Goal: Information Seeking & Learning: Learn about a topic

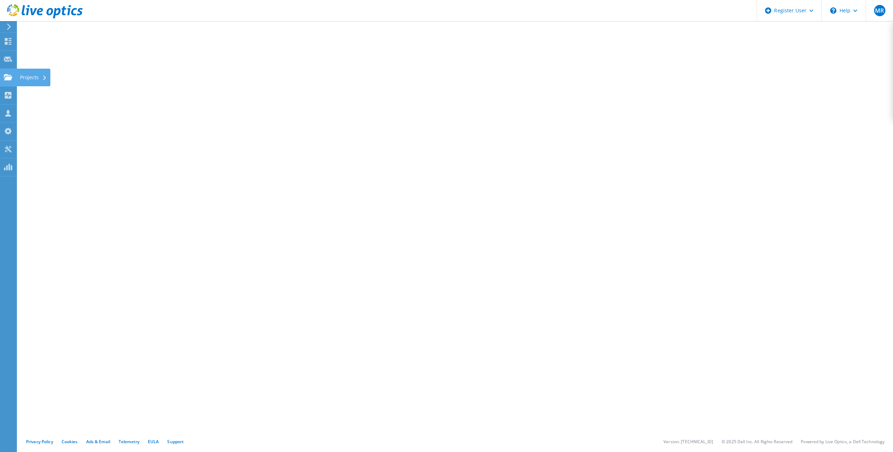
click at [10, 75] on icon at bounding box center [8, 77] width 8 height 7
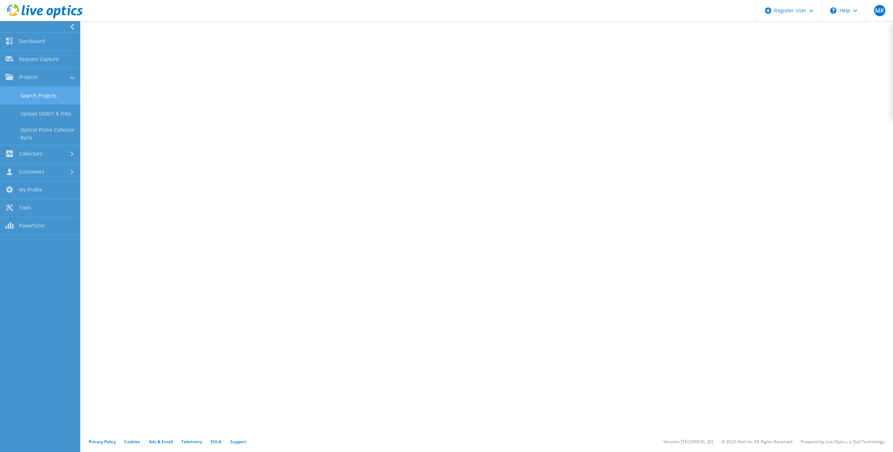
click at [38, 96] on link "Search Projects" at bounding box center [40, 96] width 80 height 18
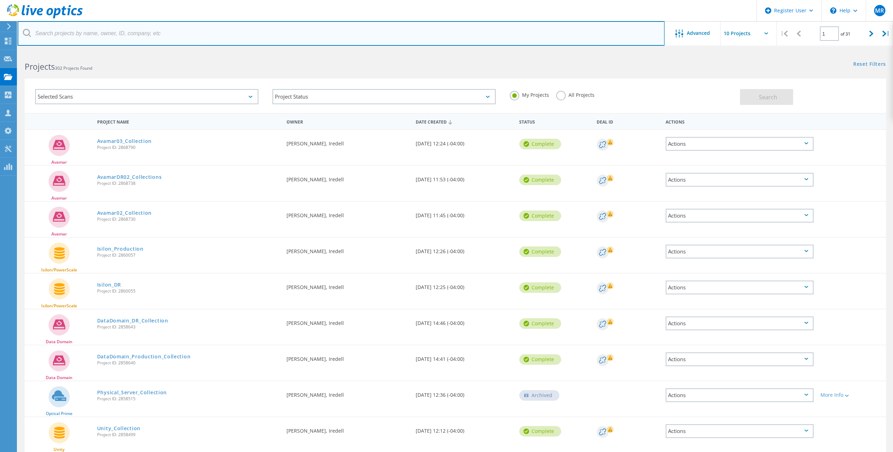
click at [107, 32] on input "text" at bounding box center [341, 33] width 647 height 25
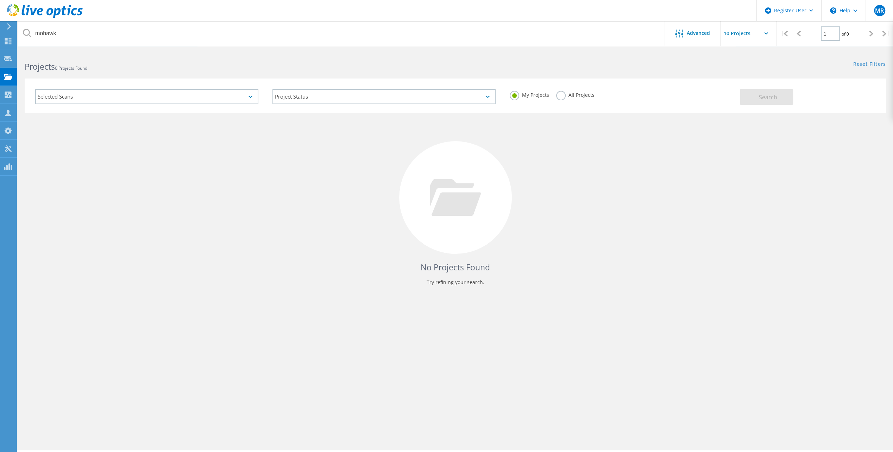
click at [559, 96] on label "All Projects" at bounding box center [575, 94] width 38 height 7
click at [0, 0] on input "All Projects" at bounding box center [0, 0] width 0 height 0
click at [754, 97] on button "Search" at bounding box center [766, 97] width 53 height 16
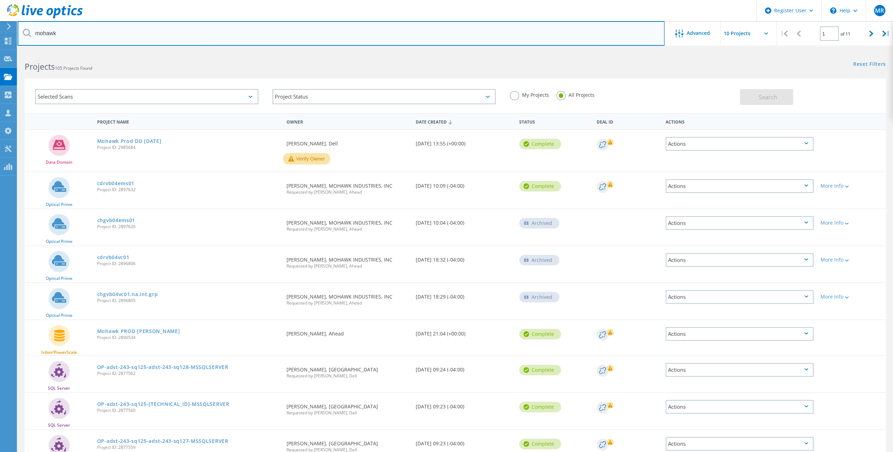
drag, startPoint x: 106, startPoint y: 34, endPoint x: 22, endPoint y: 33, distance: 84.2
click at [22, 33] on input "mohawk" at bounding box center [341, 33] width 647 height 25
type input "wolfspeed"
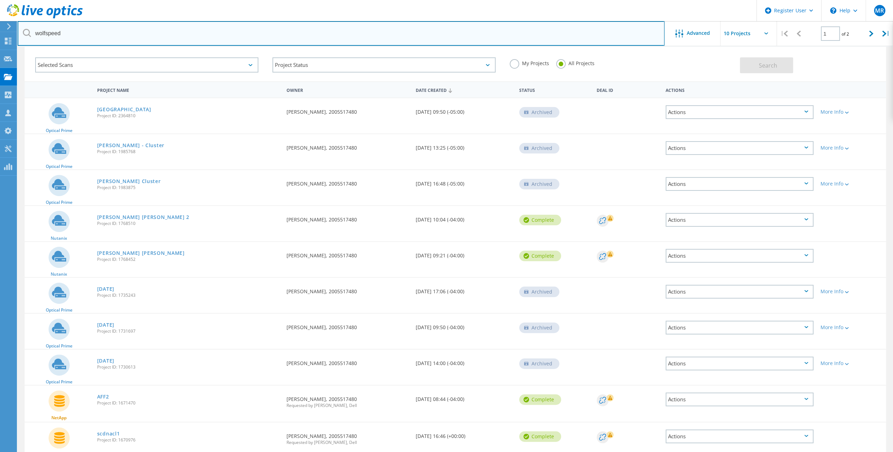
scroll to position [67, 0]
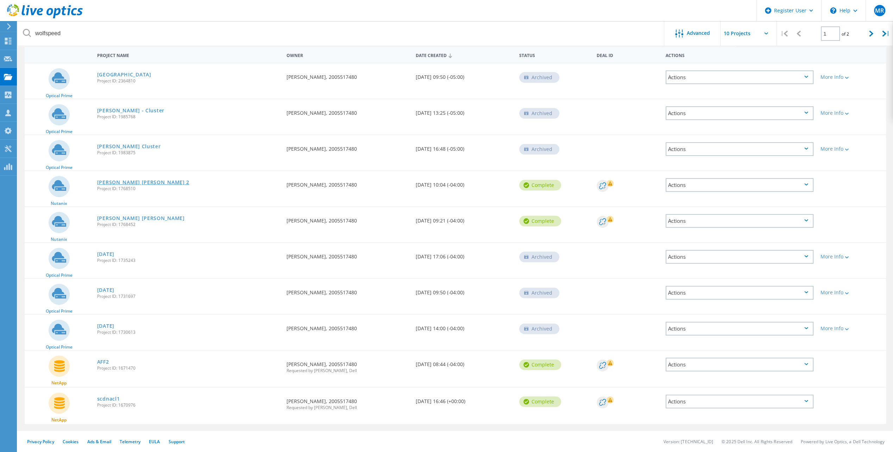
drag, startPoint x: 104, startPoint y: 186, endPoint x: 107, endPoint y: 182, distance: 4.7
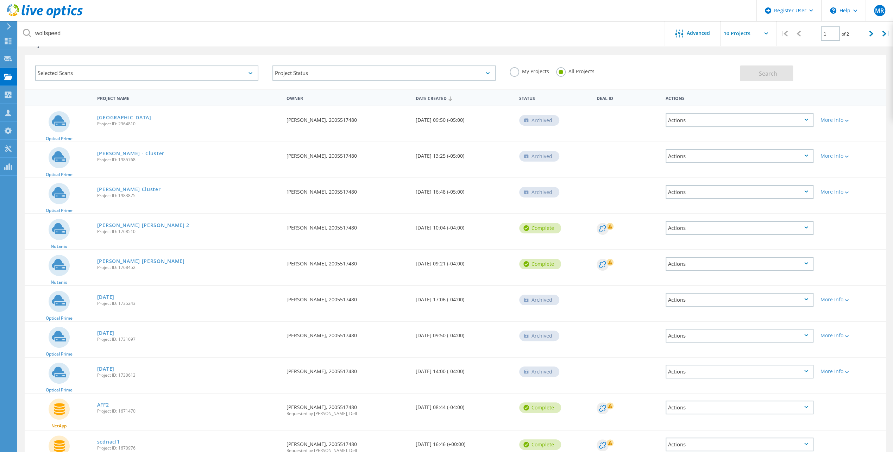
scroll to position [0, 0]
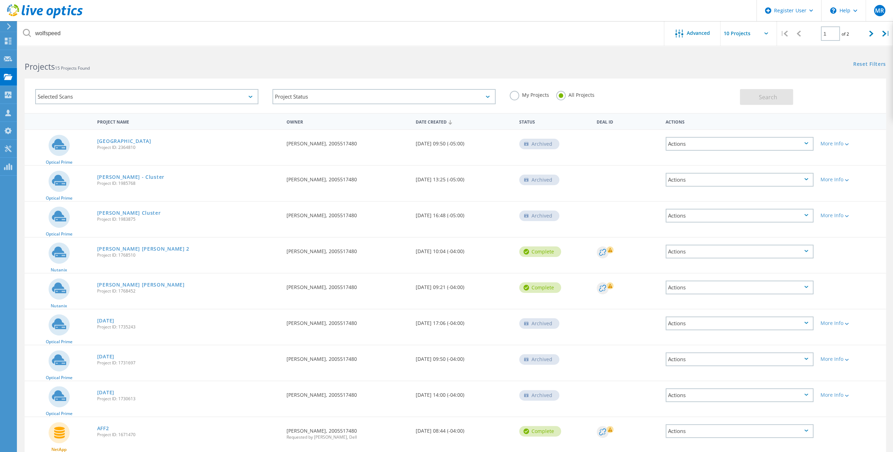
click at [253, 96] on div "Selected Scans" at bounding box center [146, 96] width 223 height 15
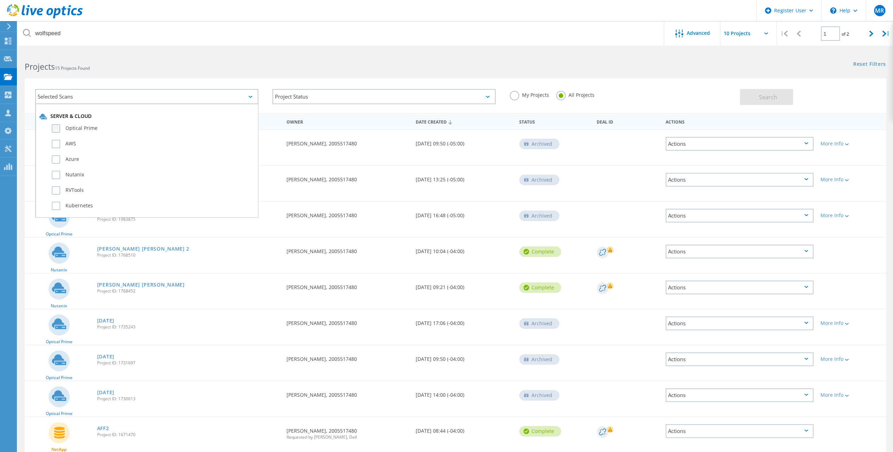
click at [56, 130] on label "Optical Prime" at bounding box center [153, 128] width 203 height 8
click at [0, 0] on input "Optical Prime" at bounding box center [0, 0] width 0 height 0
click at [768, 98] on span "Search" at bounding box center [768, 97] width 18 height 8
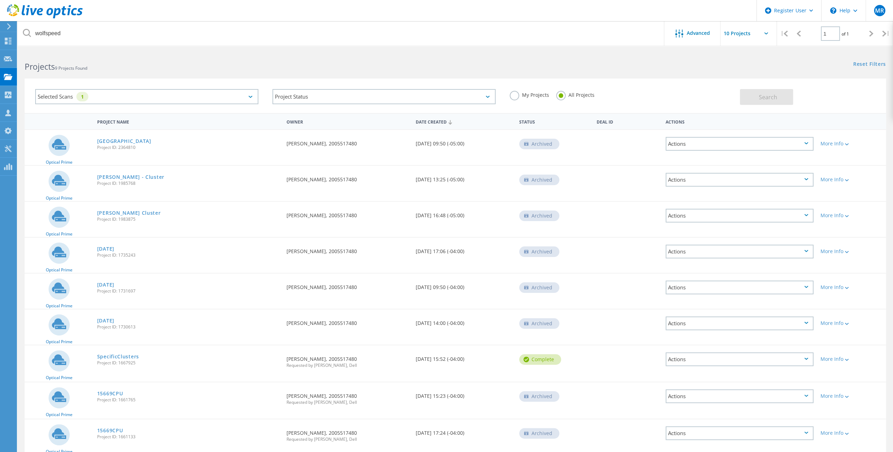
click at [765, 30] on input "text" at bounding box center [756, 33] width 70 height 25
click at [751, 75] on div "Show 30 Projects" at bounding box center [756, 75] width 70 height 12
type input "Show 30 Projects"
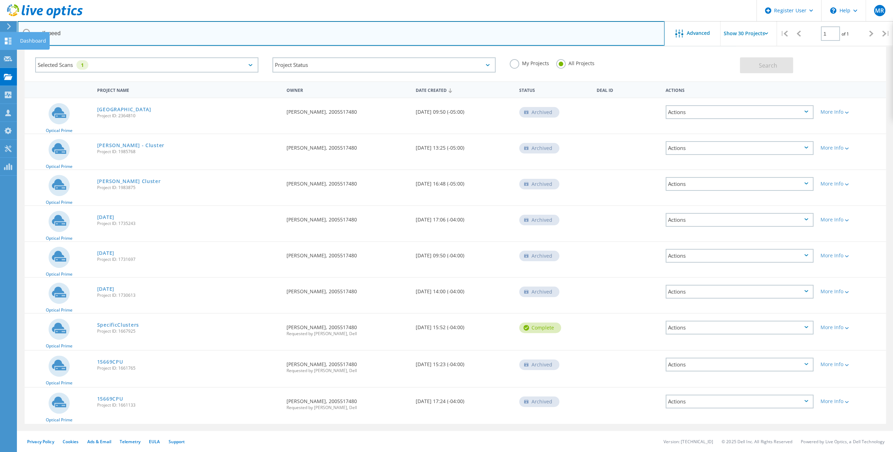
drag, startPoint x: 70, startPoint y: 35, endPoint x: 13, endPoint y: 33, distance: 56.4
click at [13, 33] on div "Register User \n Help Explore Helpful Articles Contact Support MR Dell User Mar…" at bounding box center [446, 235] width 893 height 433
drag, startPoint x: 84, startPoint y: 32, endPoint x: 27, endPoint y: 34, distance: 57.5
click at [27, 34] on div "wolfspeed" at bounding box center [341, 33] width 647 height 25
type input "cree"
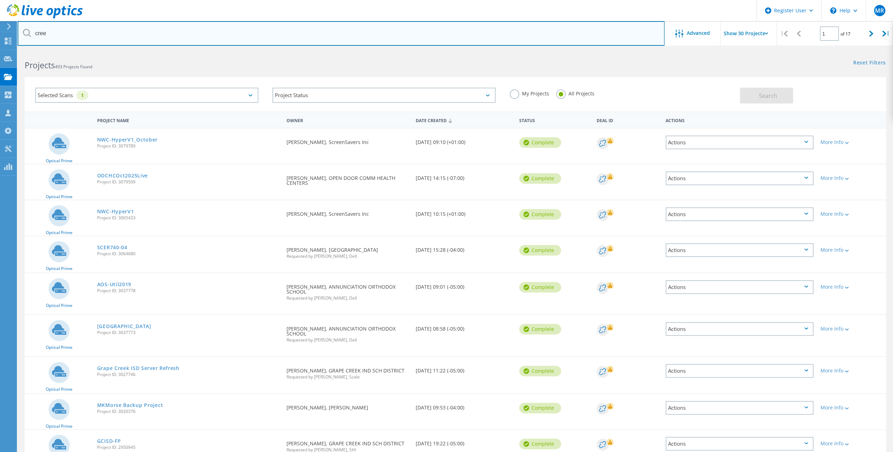
scroll to position [0, 0]
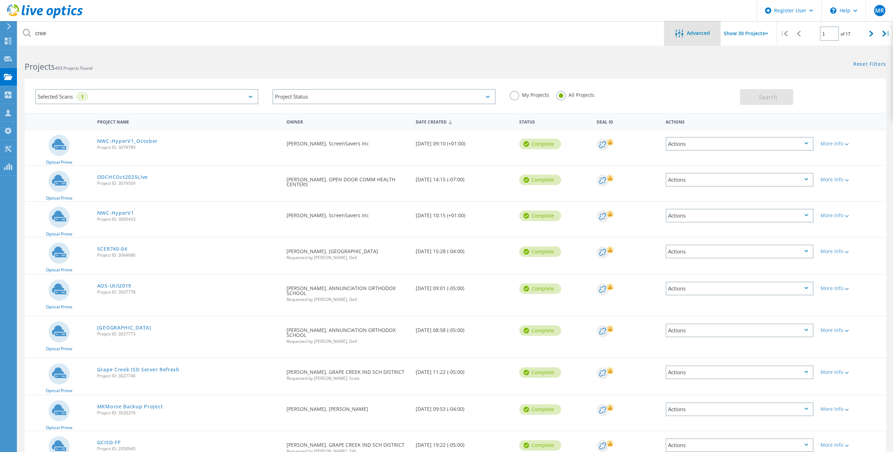
click at [697, 43] on div "Advanced" at bounding box center [693, 33] width 56 height 25
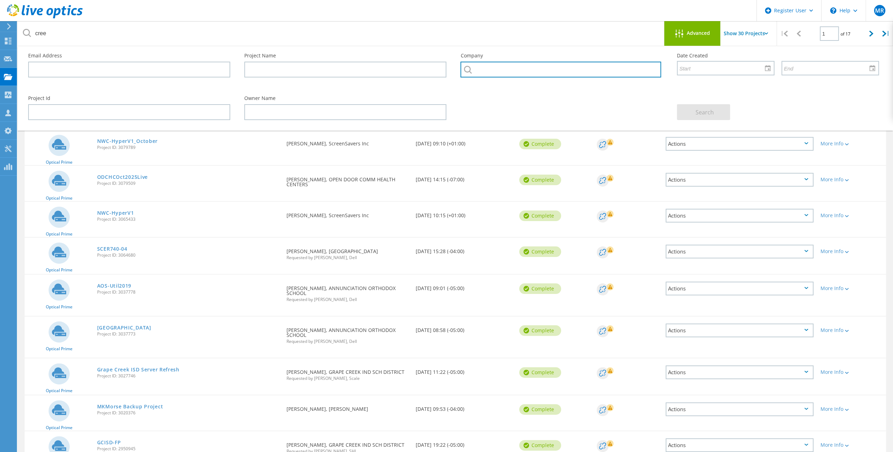
click at [550, 74] on input "text" at bounding box center [561, 70] width 200 height 16
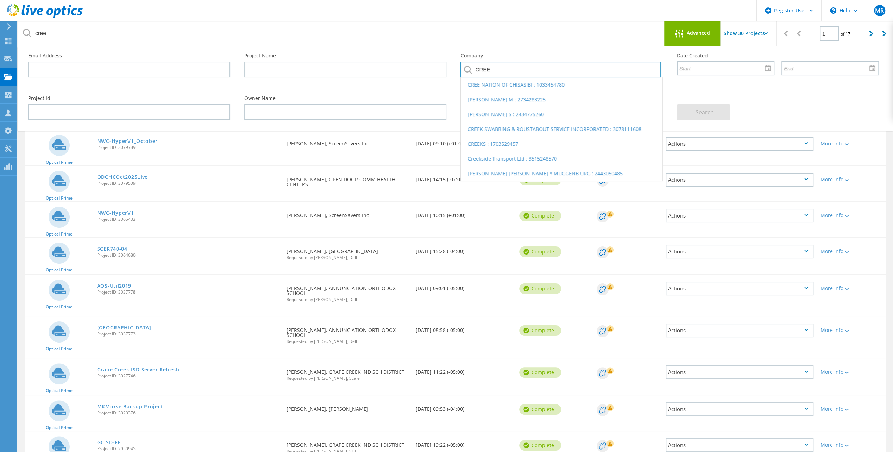
drag, startPoint x: 505, startPoint y: 70, endPoint x: 463, endPoint y: 70, distance: 41.9
click at [463, 70] on input "CREE" at bounding box center [561, 70] width 200 height 16
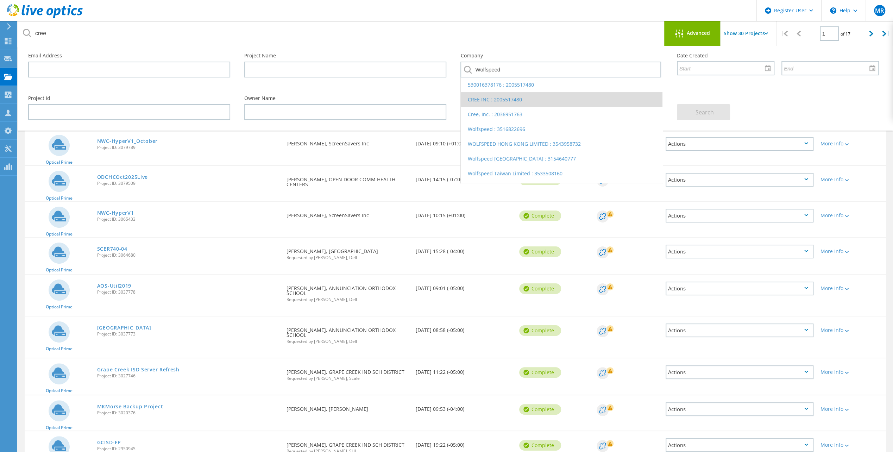
click at [553, 96] on li "CREE INC : 2005517480" at bounding box center [561, 99] width 201 height 15
type input "CREE INC : 2005517480"
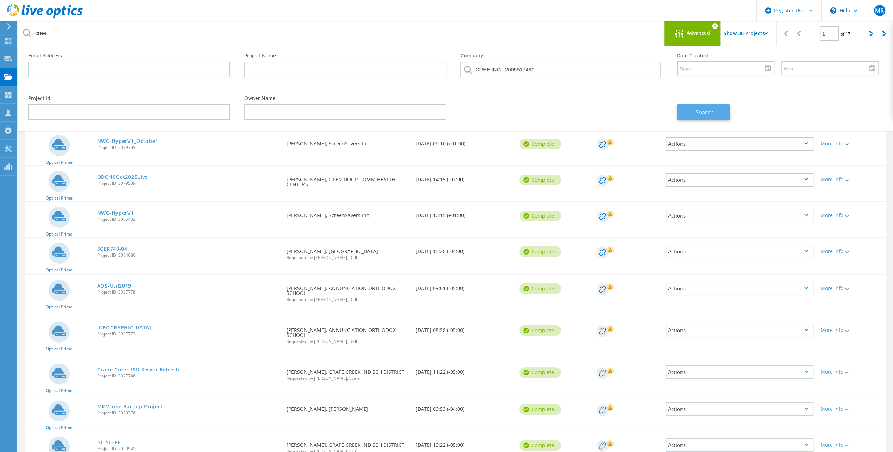
click at [714, 117] on button "Search" at bounding box center [703, 112] width 53 height 16
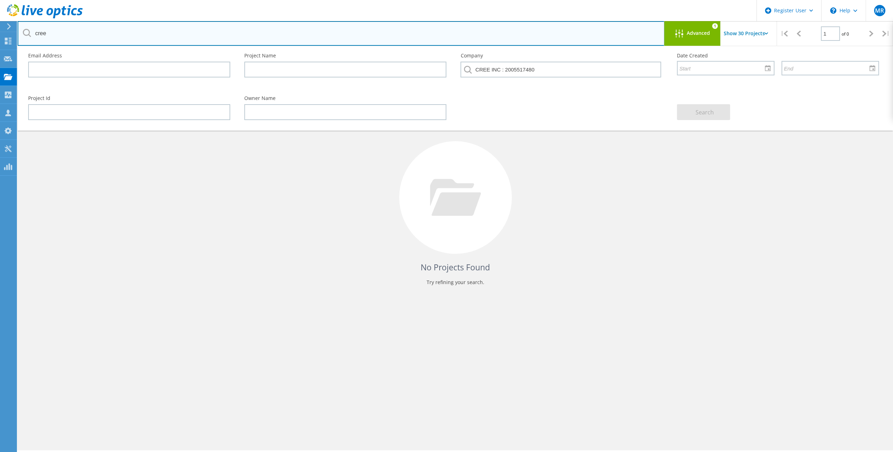
drag, startPoint x: 84, startPoint y: 35, endPoint x: 19, endPoint y: 29, distance: 65.5
click at [16, 51] on div "Register User \n Help Explore Helpful Articles Contact Support MR Dell User Mar…" at bounding box center [446, 261] width 893 height 421
type input "c"
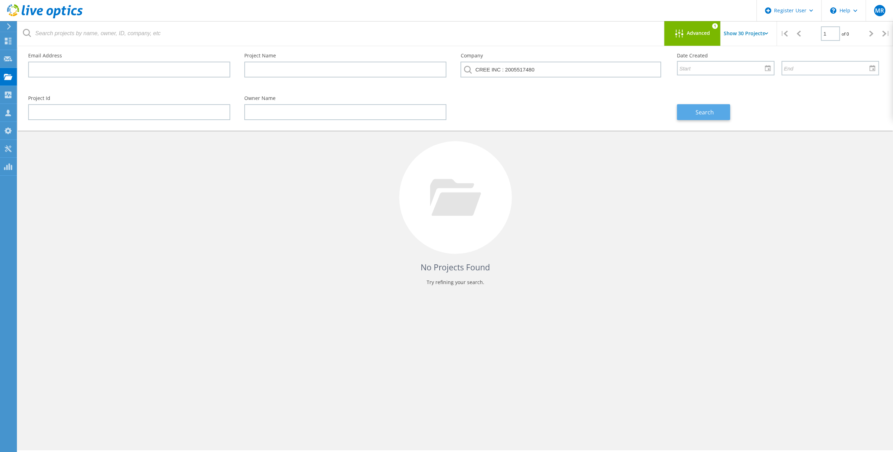
click at [702, 115] on span "Search" at bounding box center [705, 112] width 18 height 8
click at [599, 73] on input "CREE INC : 2005517480" at bounding box center [561, 70] width 200 height 16
drag, startPoint x: 574, startPoint y: 70, endPoint x: 457, endPoint y: 67, distance: 117.0
click at [457, 67] on div "Company CREE INC : 2005517480" at bounding box center [562, 67] width 216 height 43
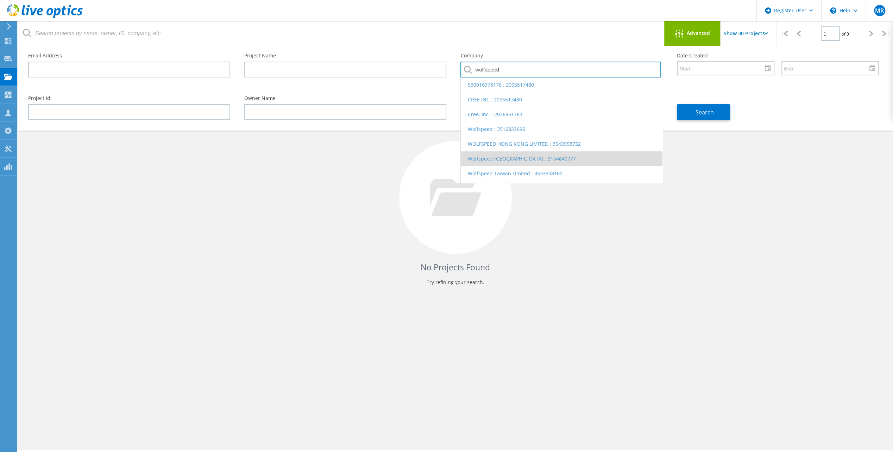
scroll to position [13, 0]
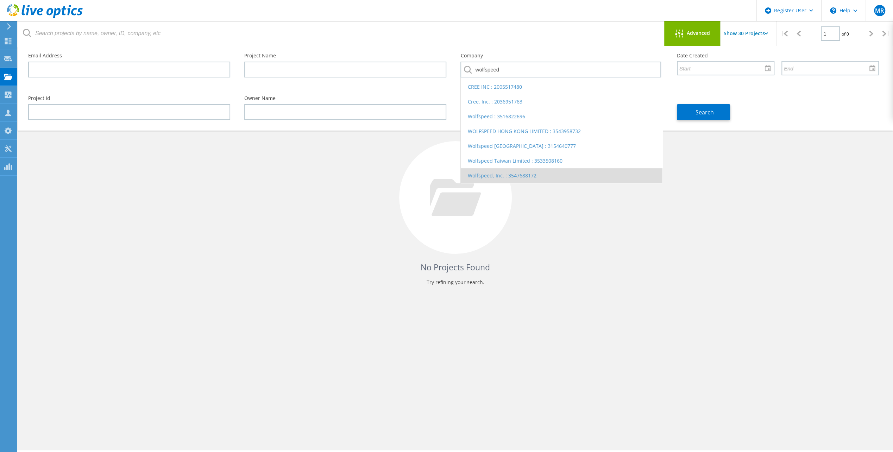
click at [543, 175] on li "Wolfspeed, Inc. : 3547688172" at bounding box center [561, 175] width 201 height 15
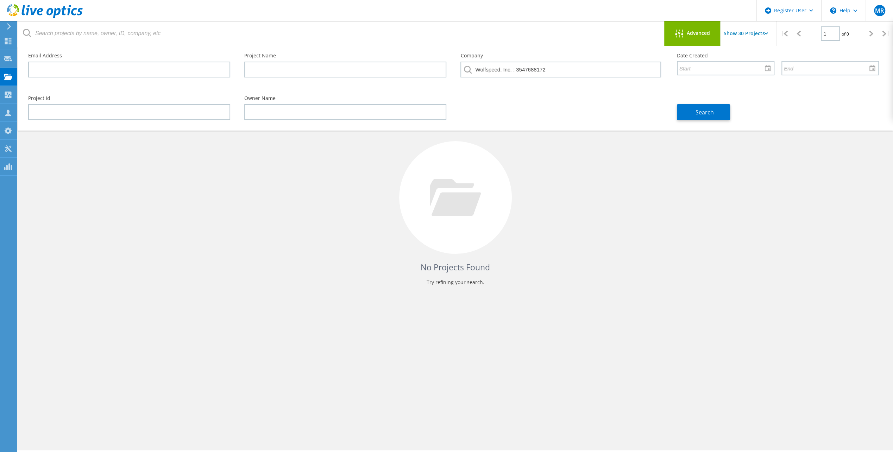
click at [716, 120] on div "Search" at bounding box center [778, 108] width 216 height 38
click at [718, 117] on button "Search" at bounding box center [703, 112] width 53 height 16
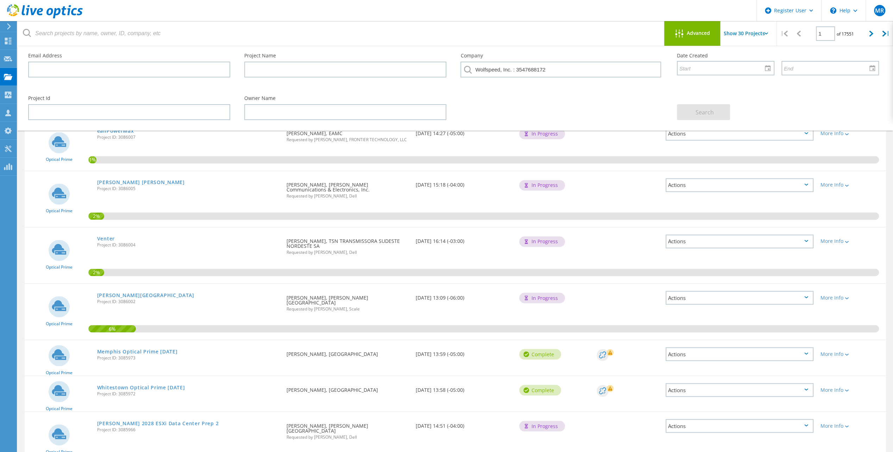
scroll to position [1173, 0]
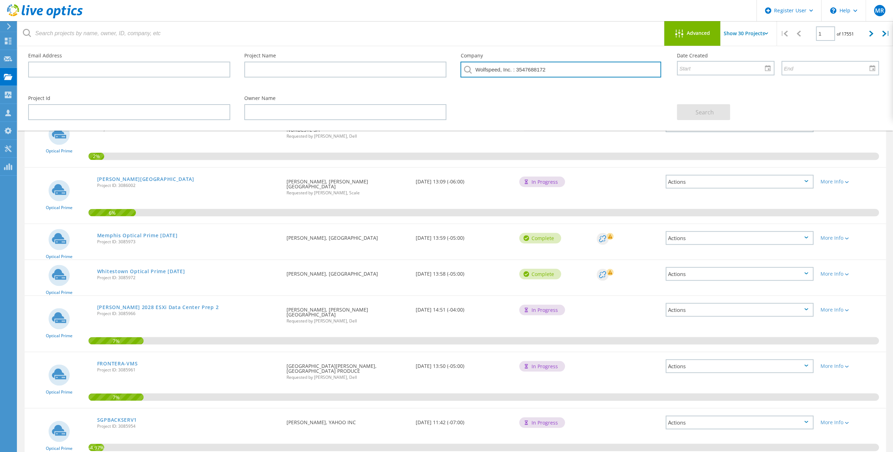
click at [559, 68] on input "Wolfspeed, Inc. : 3547688172" at bounding box center [561, 70] width 200 height 16
drag, startPoint x: 587, startPoint y: 66, endPoint x: 571, endPoint y: 74, distance: 17.3
click at [501, 71] on input "Wolfspeed, Inc. : 3547688172" at bounding box center [561, 70] width 200 height 16
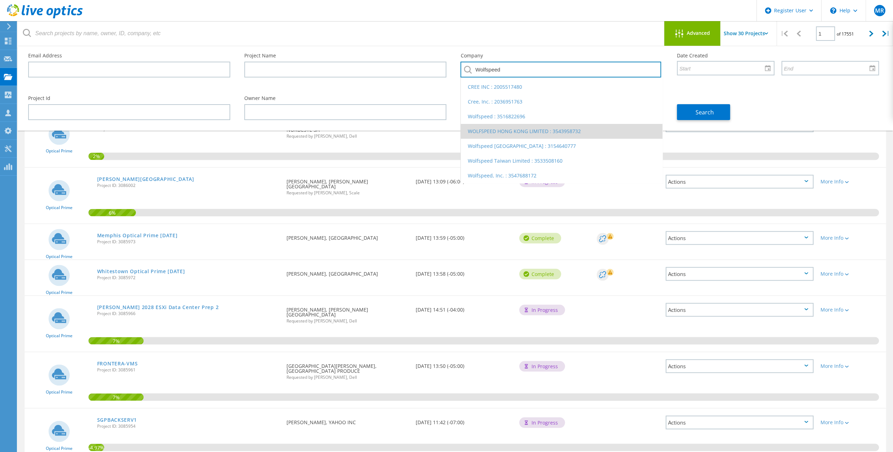
scroll to position [0, 0]
click at [531, 133] on li "Wolfspeed : 3516822696" at bounding box center [561, 129] width 201 height 15
type input "Wolfspeed : 3516822696"
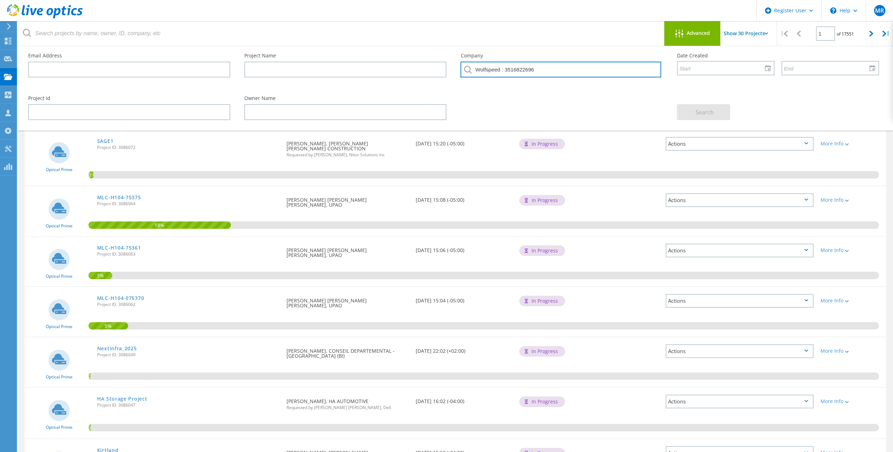
click at [592, 68] on input "Wolfspeed : 3516822696" at bounding box center [561, 70] width 200 height 16
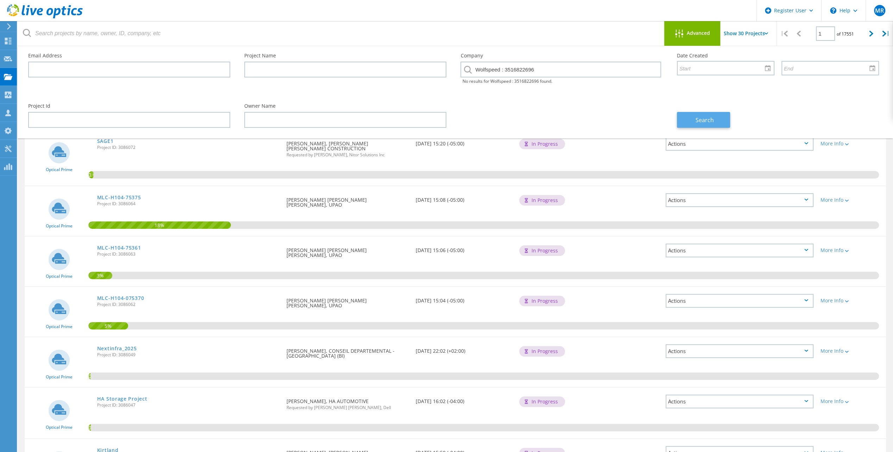
click at [693, 114] on button "Search" at bounding box center [703, 120] width 53 height 16
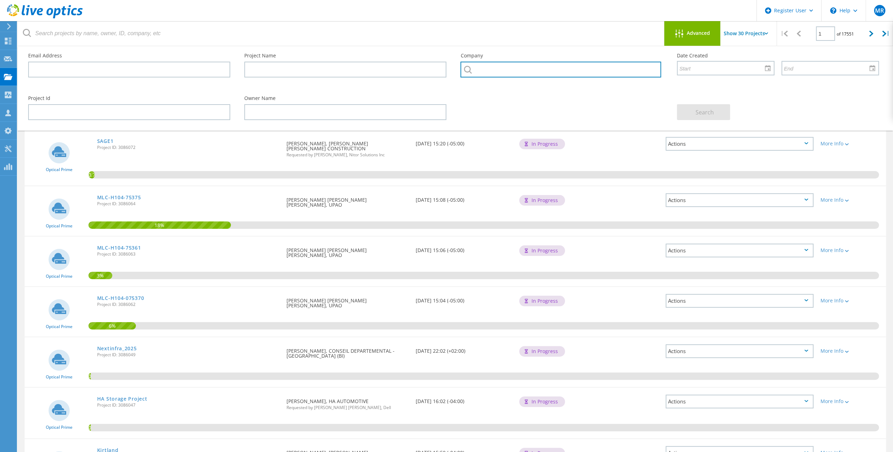
click at [535, 72] on input "text" at bounding box center [561, 70] width 200 height 16
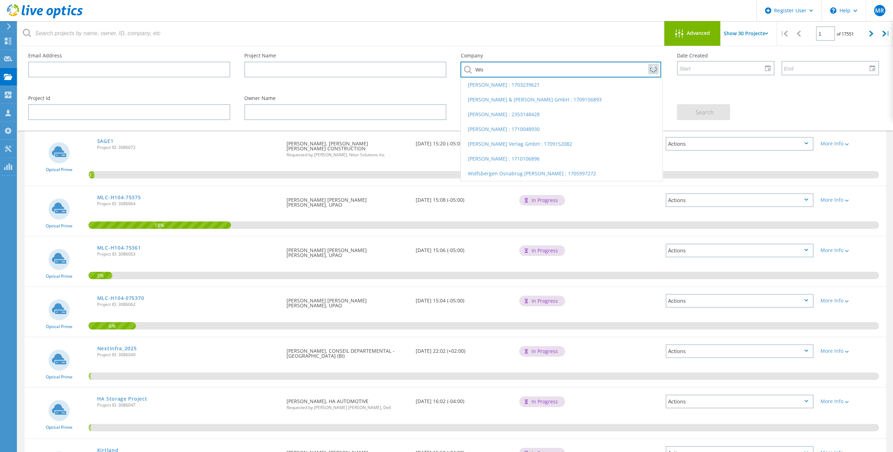
type input "W"
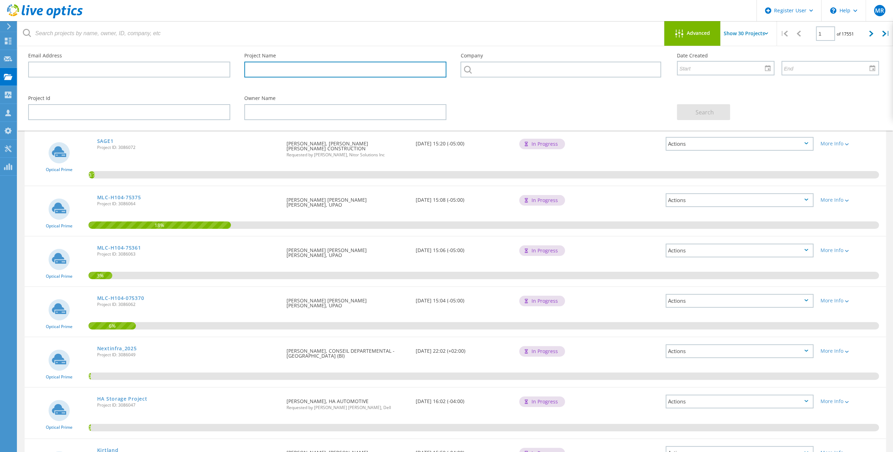
click at [385, 70] on input "text" at bounding box center [345, 70] width 202 height 16
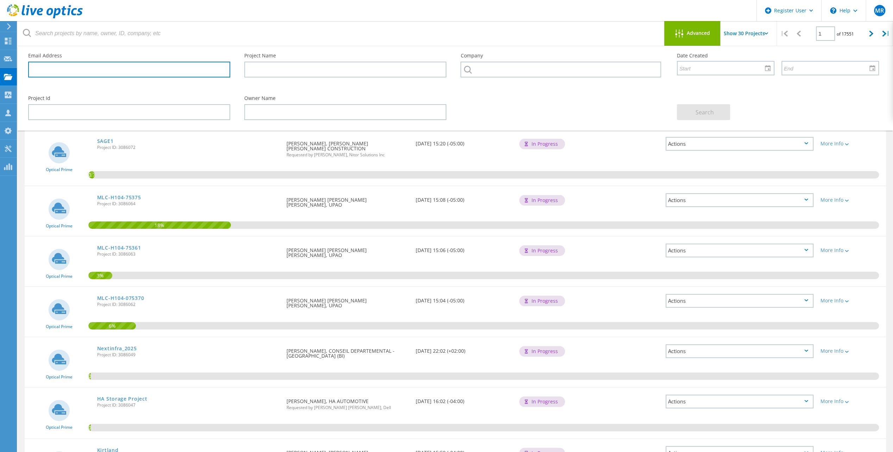
click at [183, 66] on input "text" at bounding box center [129, 70] width 202 height 16
type input "wolfspeed.com"
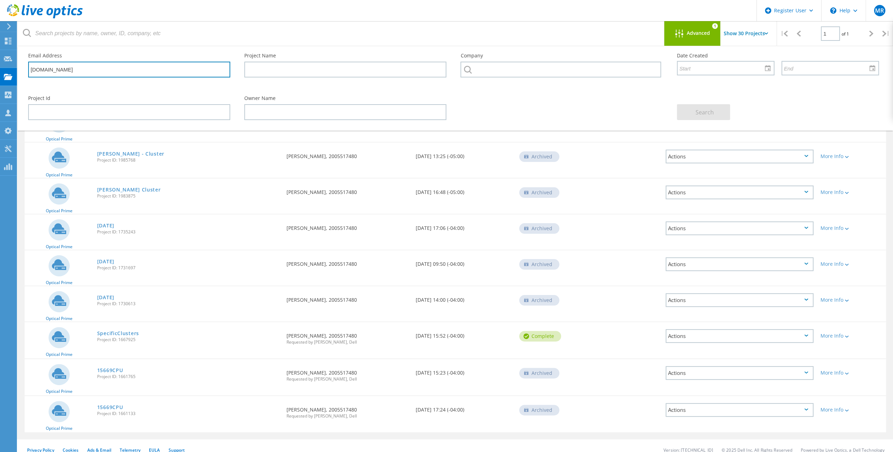
scroll to position [32, 0]
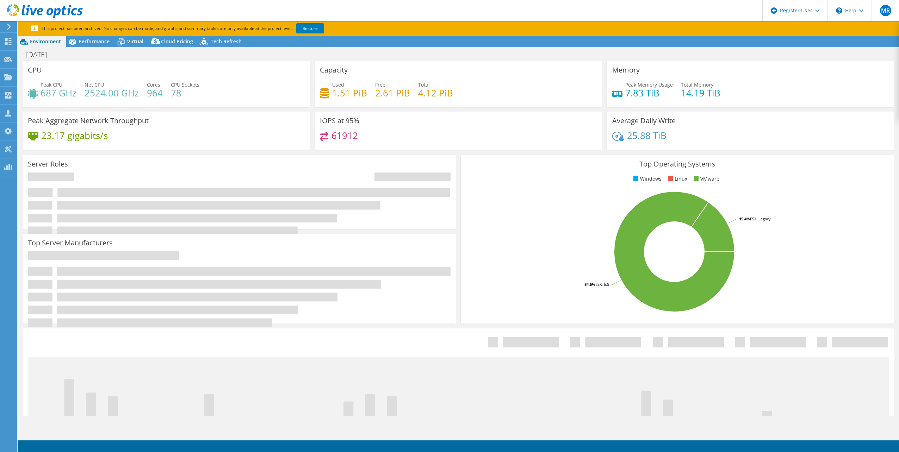
select select "USD"
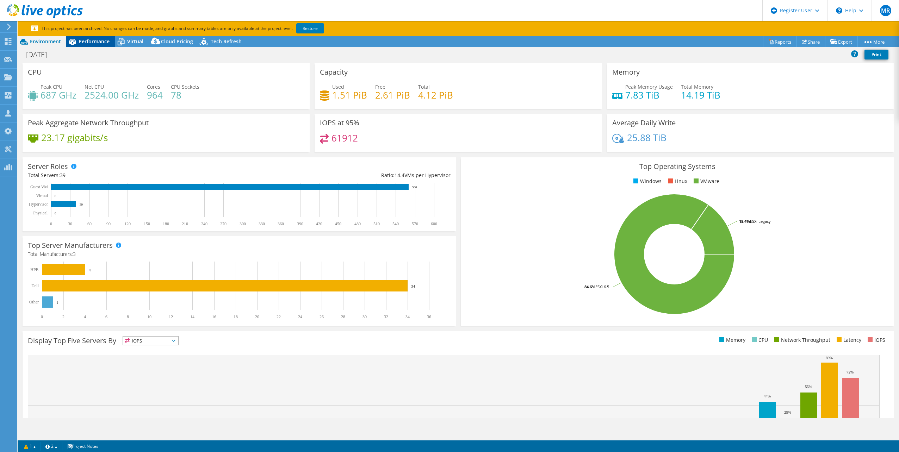
click at [94, 39] on span "Performance" at bounding box center [94, 41] width 31 height 7
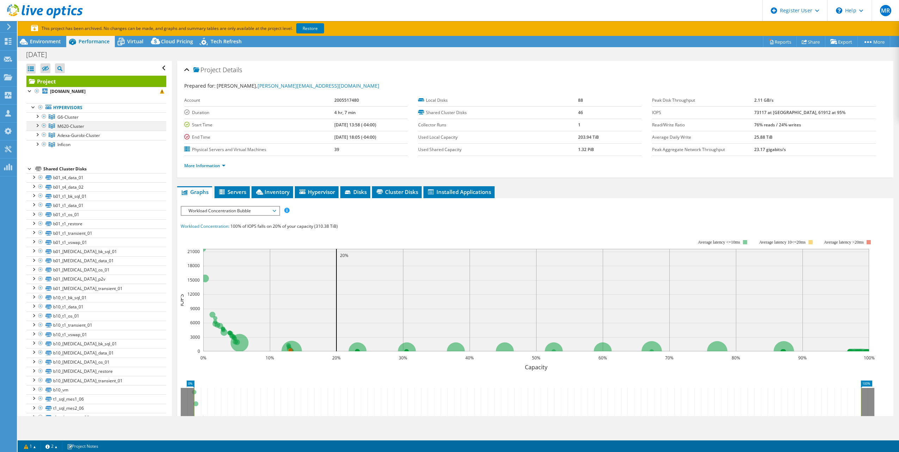
click at [38, 125] on div at bounding box center [36, 125] width 7 height 7
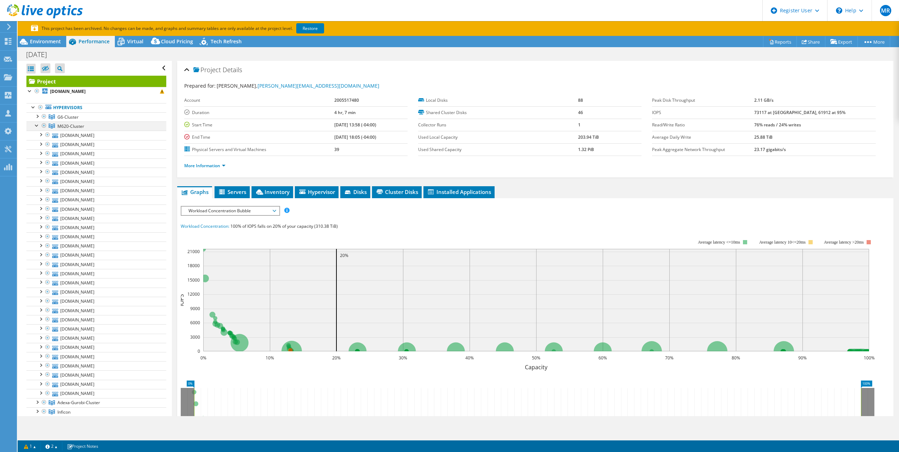
click at [38, 125] on div at bounding box center [36, 125] width 7 height 7
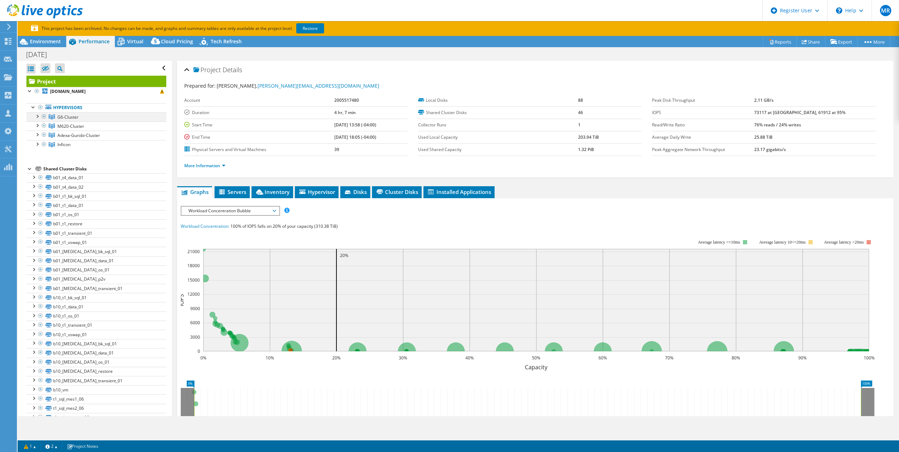
click at [39, 116] on div at bounding box center [36, 115] width 7 height 7
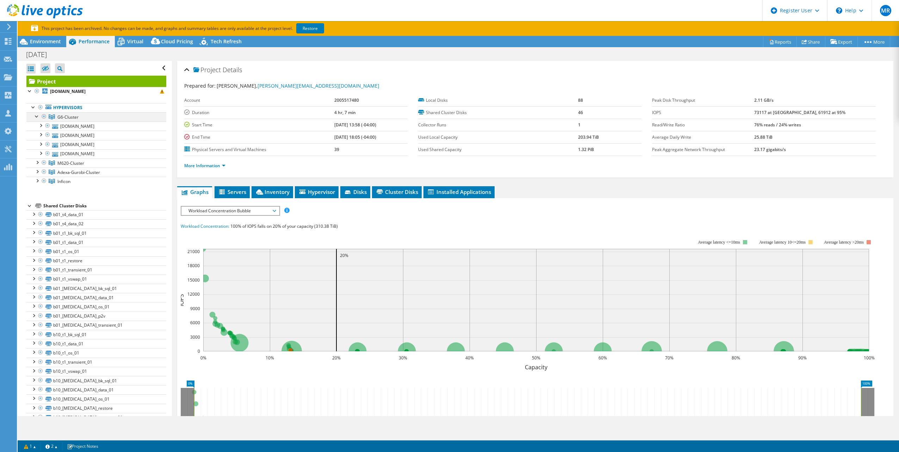
click at [39, 116] on div at bounding box center [36, 115] width 7 height 7
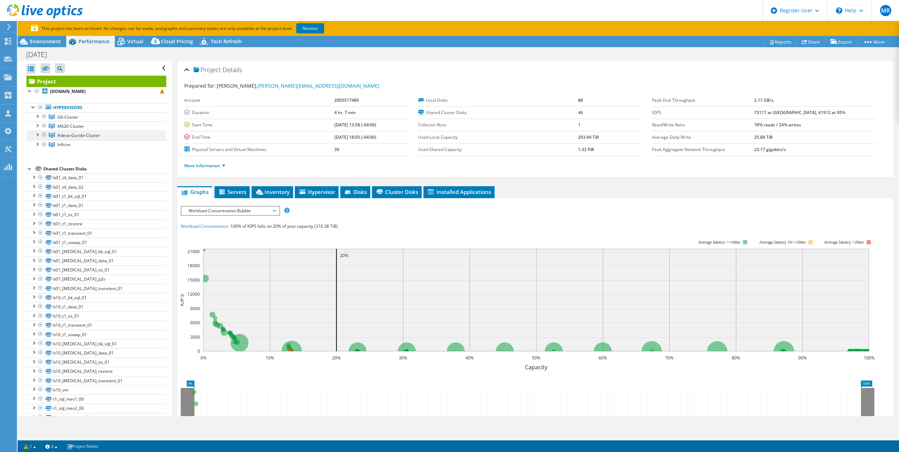
click at [37, 133] on div at bounding box center [36, 134] width 7 height 7
click at [37, 144] on div at bounding box center [36, 143] width 7 height 7
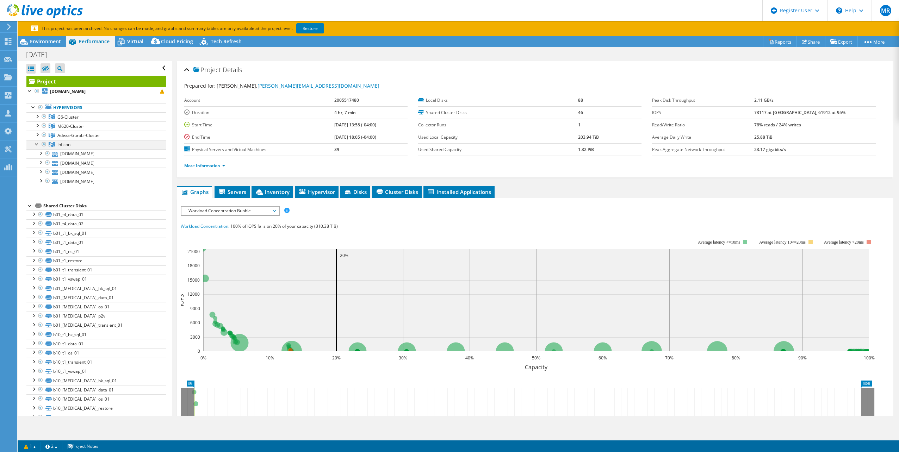
click at [37, 144] on div at bounding box center [36, 143] width 7 height 7
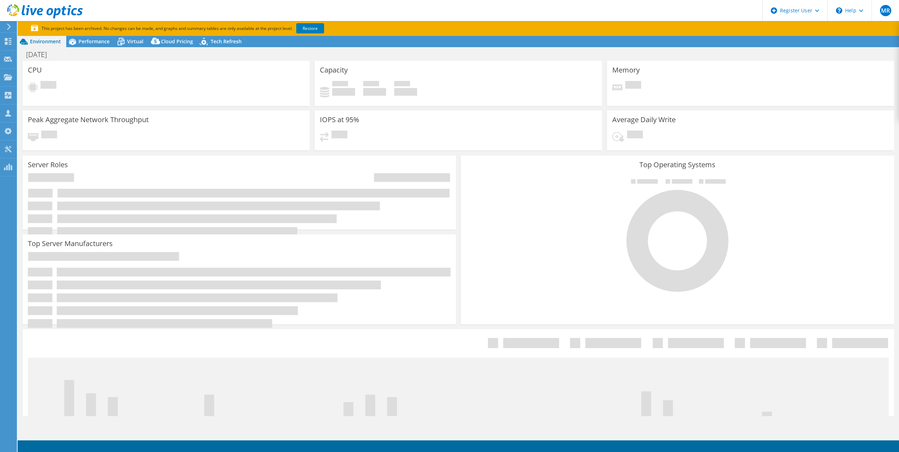
select select "USD"
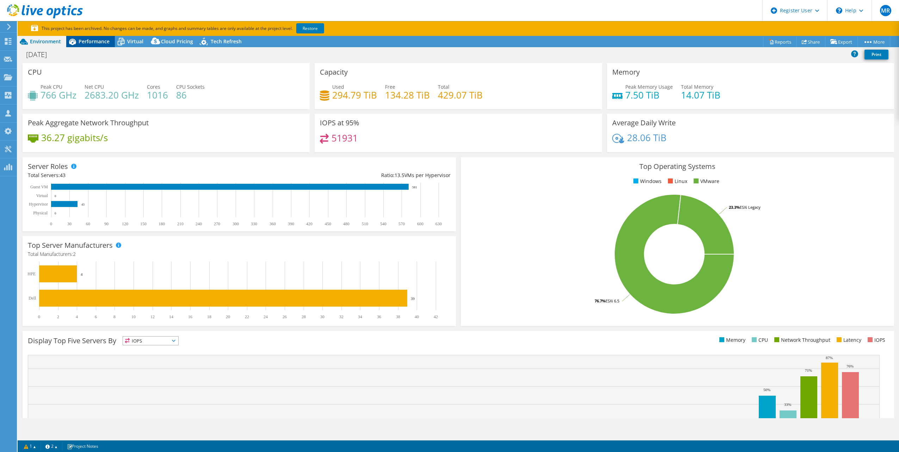
click at [99, 42] on span "Performance" at bounding box center [94, 41] width 31 height 7
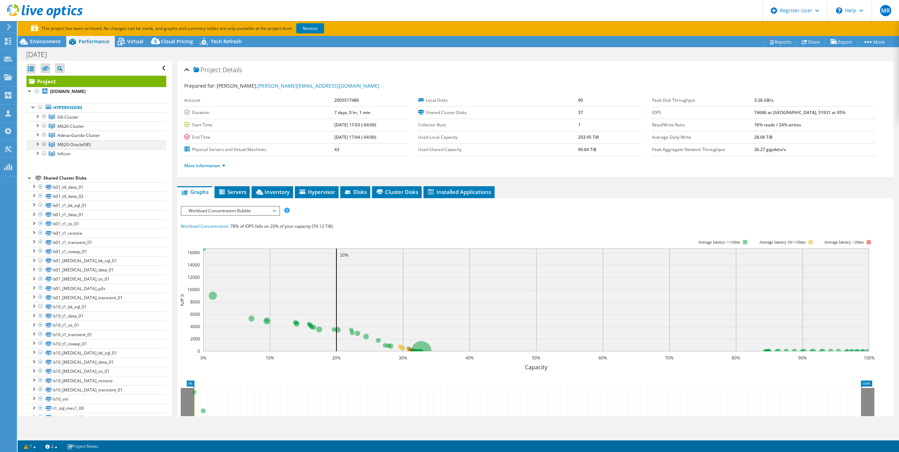
click at [38, 144] on div at bounding box center [36, 143] width 7 height 7
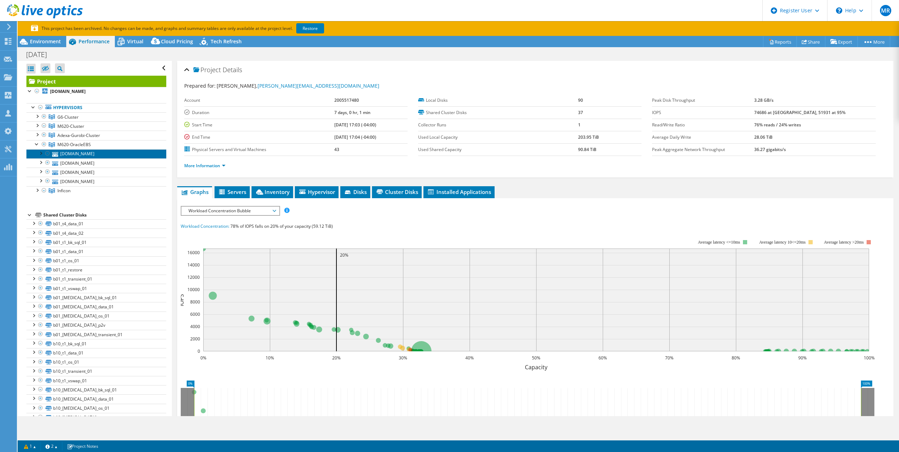
click at [82, 151] on link "[DOMAIN_NAME]" at bounding box center [96, 153] width 140 height 9
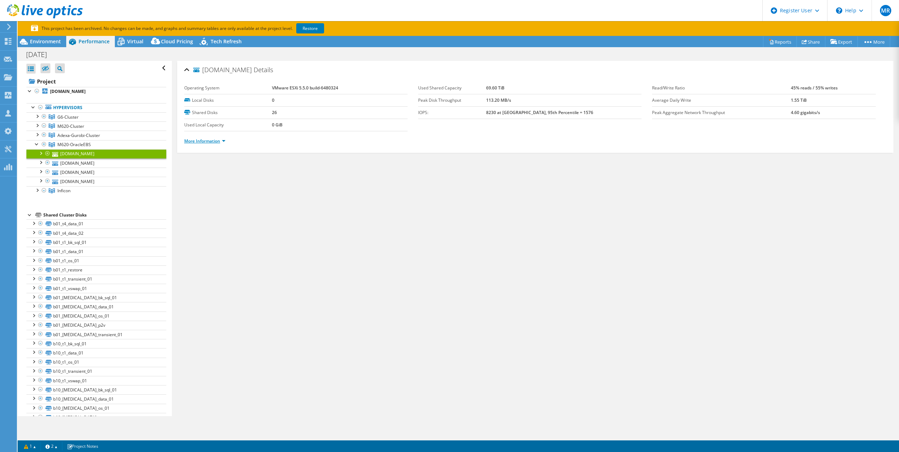
click at [216, 138] on link "More Information" at bounding box center [204, 141] width 41 height 6
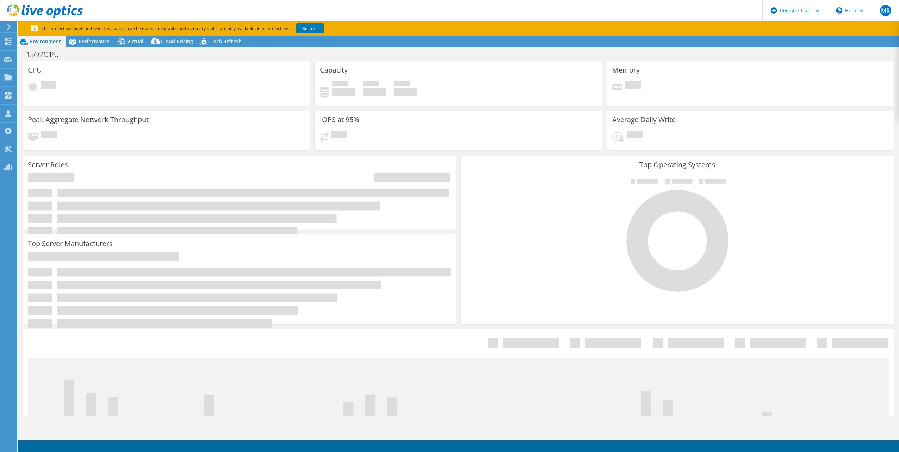
select select "USD"
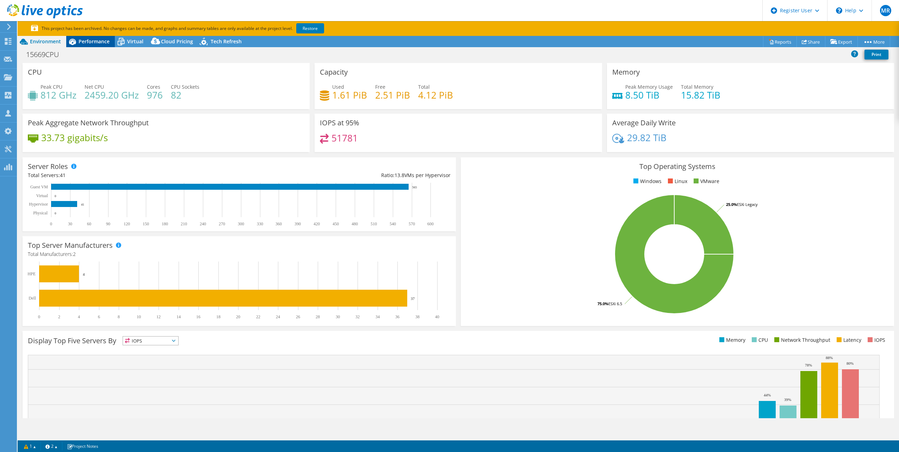
click at [101, 42] on span "Performance" at bounding box center [94, 41] width 31 height 7
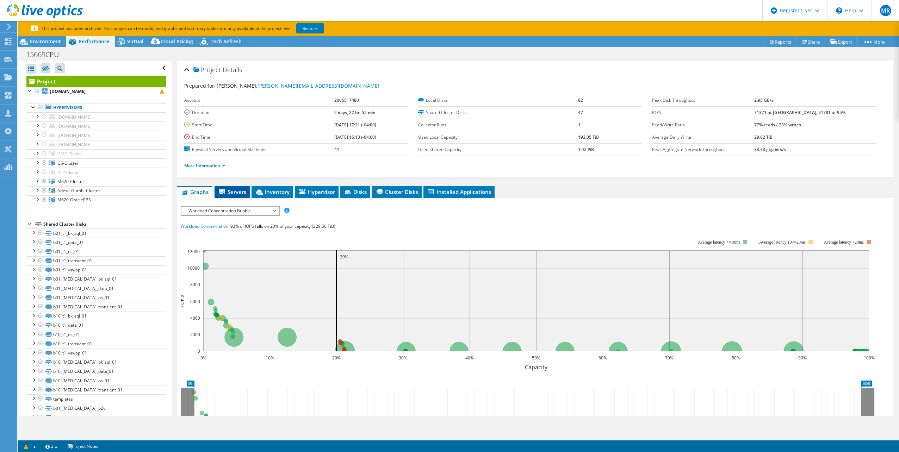
click at [237, 188] on span "Servers" at bounding box center [232, 191] width 28 height 7
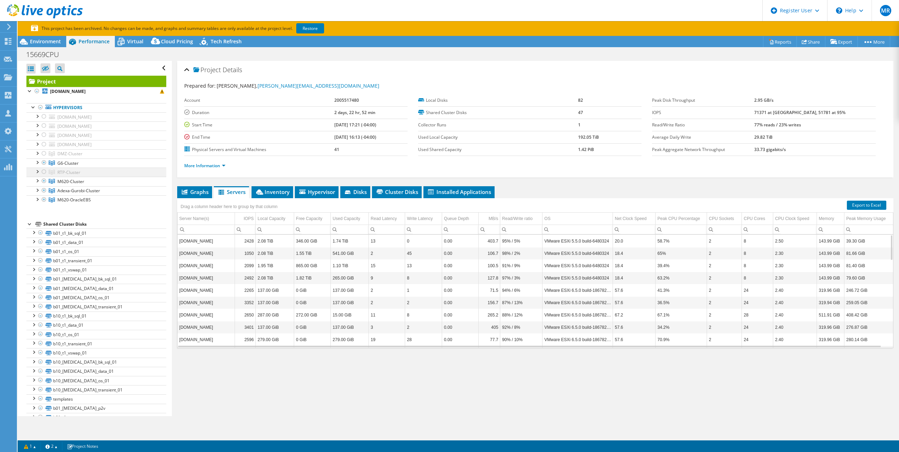
click at [37, 169] on div at bounding box center [36, 171] width 7 height 7
click at [37, 153] on div at bounding box center [36, 152] width 7 height 7
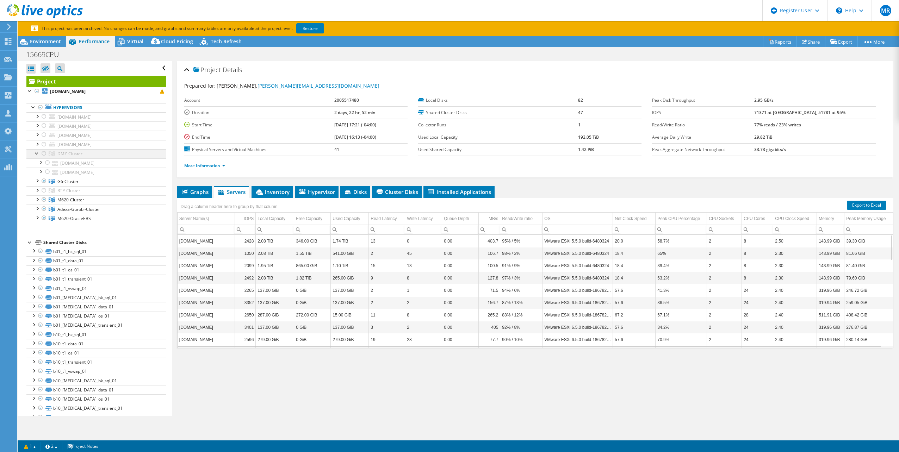
click at [37, 153] on div at bounding box center [36, 152] width 7 height 7
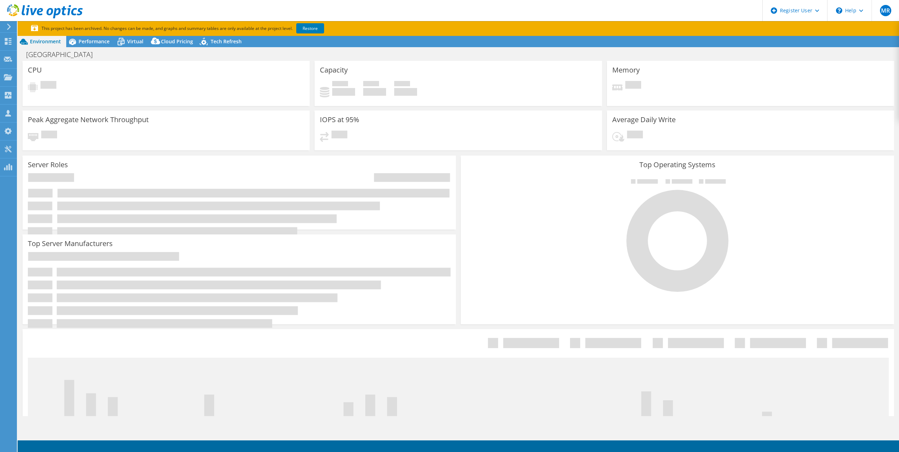
select select "USD"
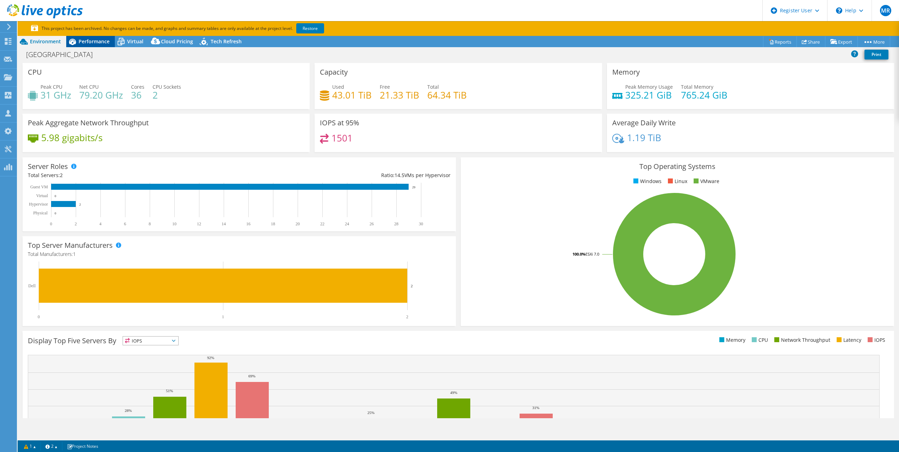
click at [103, 43] on span "Performance" at bounding box center [94, 41] width 31 height 7
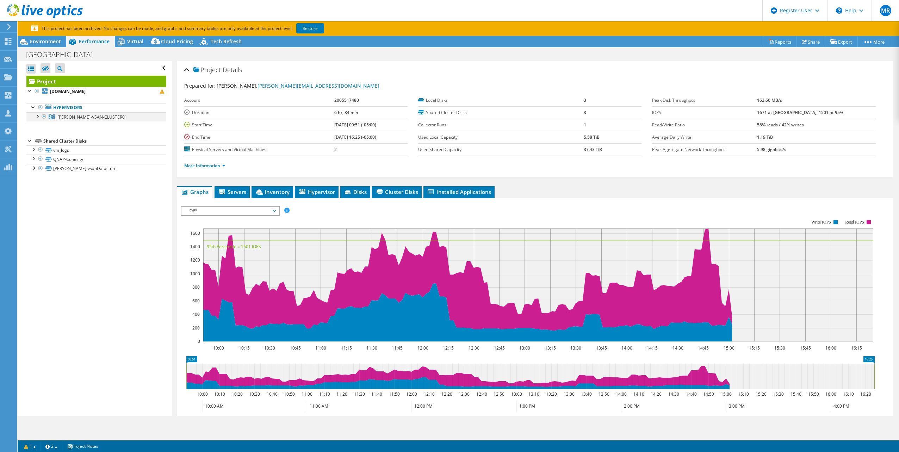
click at [37, 117] on div at bounding box center [36, 115] width 7 height 7
click at [866, 89] on link "Project Details" at bounding box center [857, 84] width 67 height 15
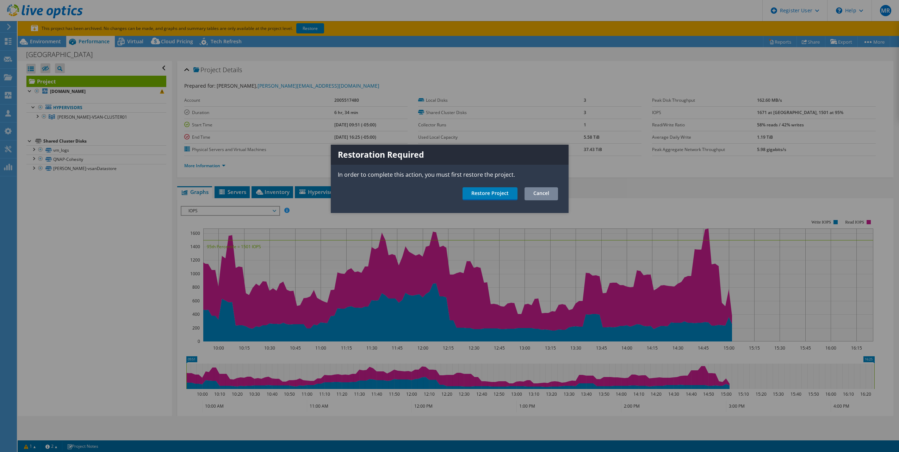
click at [542, 192] on link "Cancel" at bounding box center [540, 193] width 33 height 13
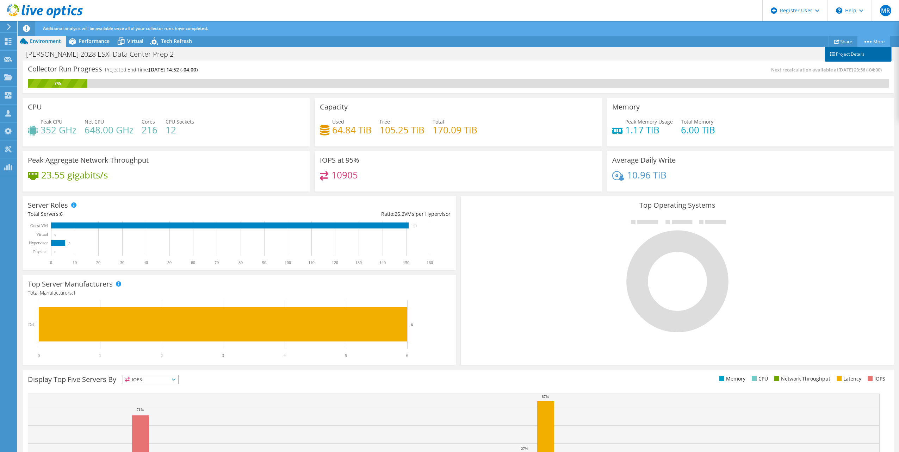
click at [859, 53] on link "Project Details" at bounding box center [857, 54] width 67 height 15
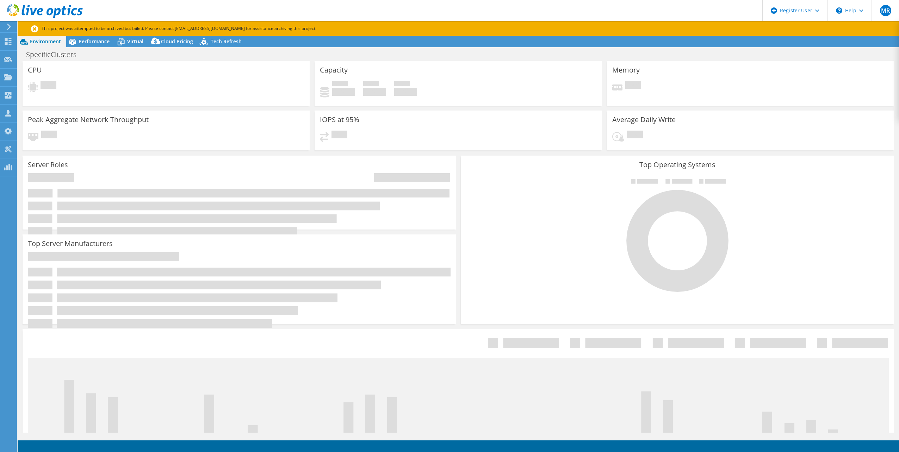
select select "USEast"
select select "USD"
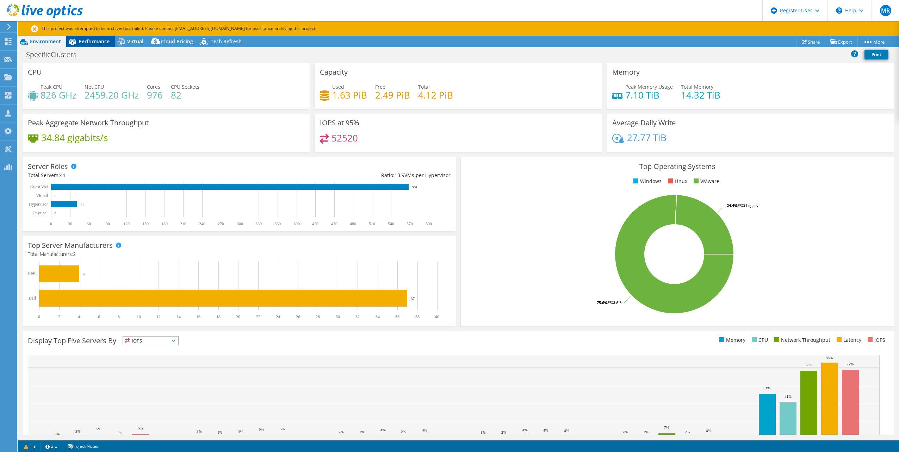
click at [103, 43] on span "Performance" at bounding box center [94, 41] width 31 height 7
